Goal: Transaction & Acquisition: Book appointment/travel/reservation

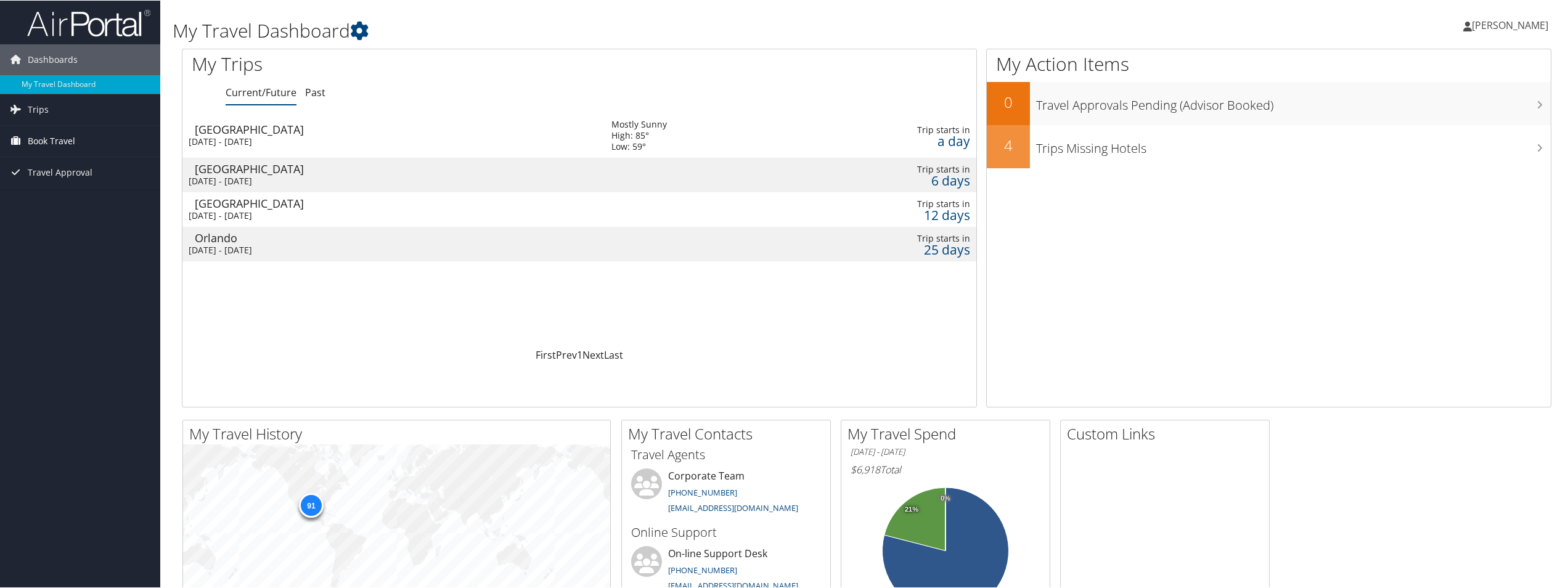
click at [66, 139] on span "Book Travel" at bounding box center [51, 140] width 48 height 31
click at [79, 204] on link "Book/Manage Online Trips" at bounding box center [80, 202] width 160 height 19
